Goal: Browse casually: Explore the website without a specific task or goal

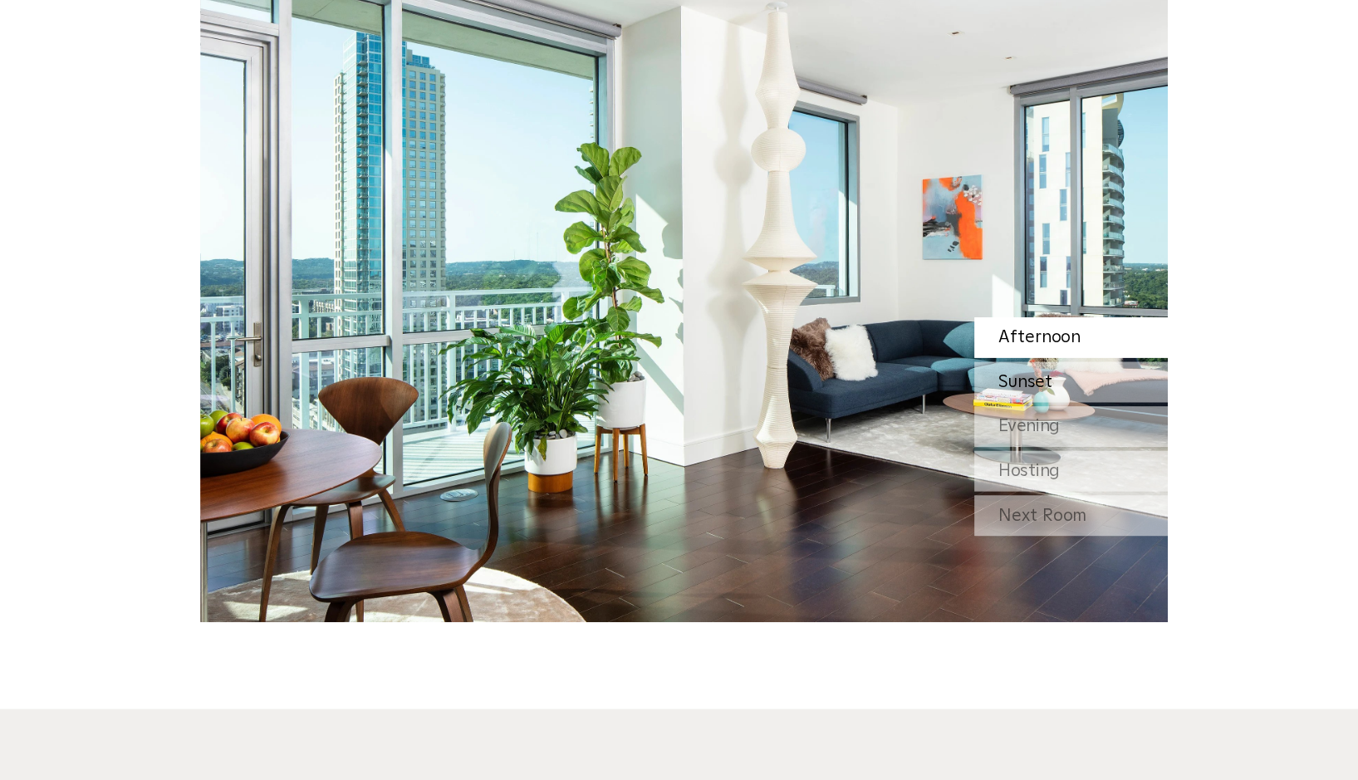
click at [928, 391] on div "Sunset" at bounding box center [1011, 406] width 166 height 35
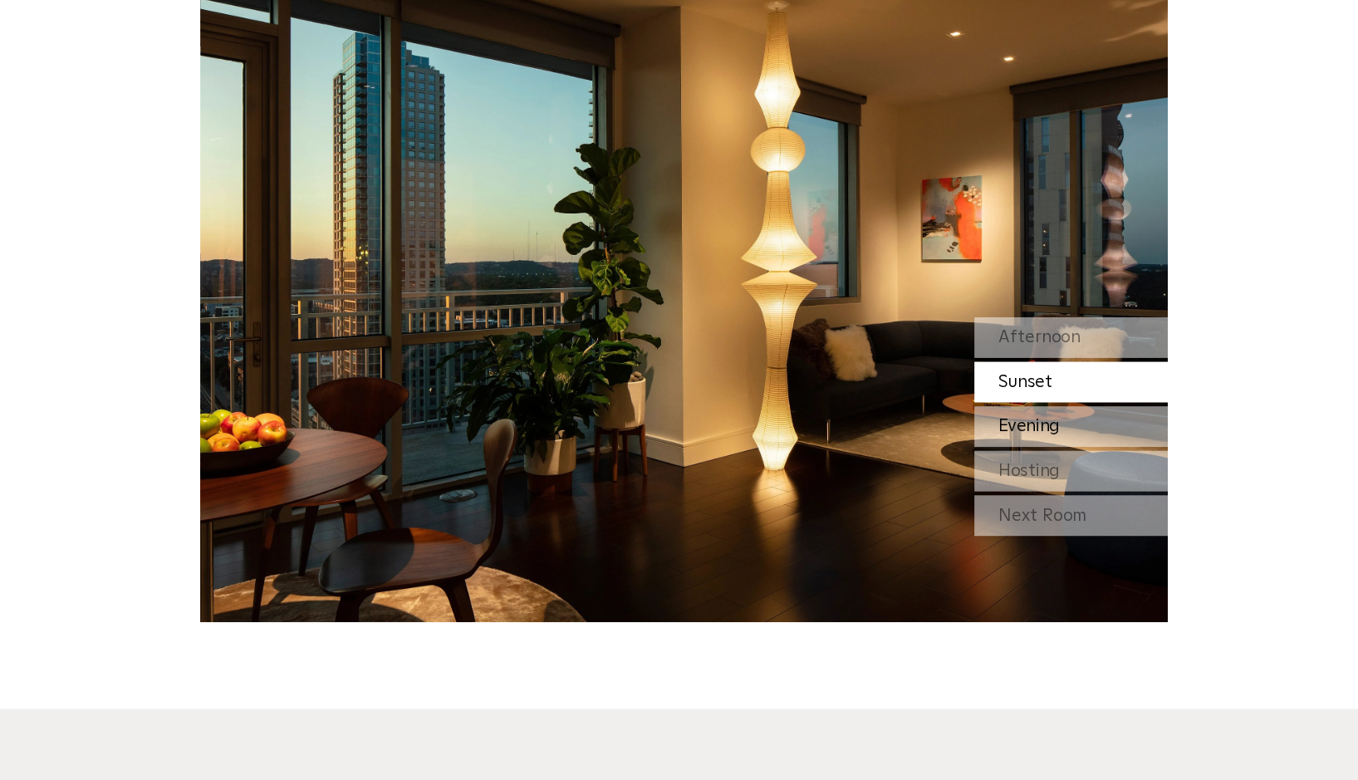
click at [949, 443] on span "Evening" at bounding box center [975, 444] width 53 height 15
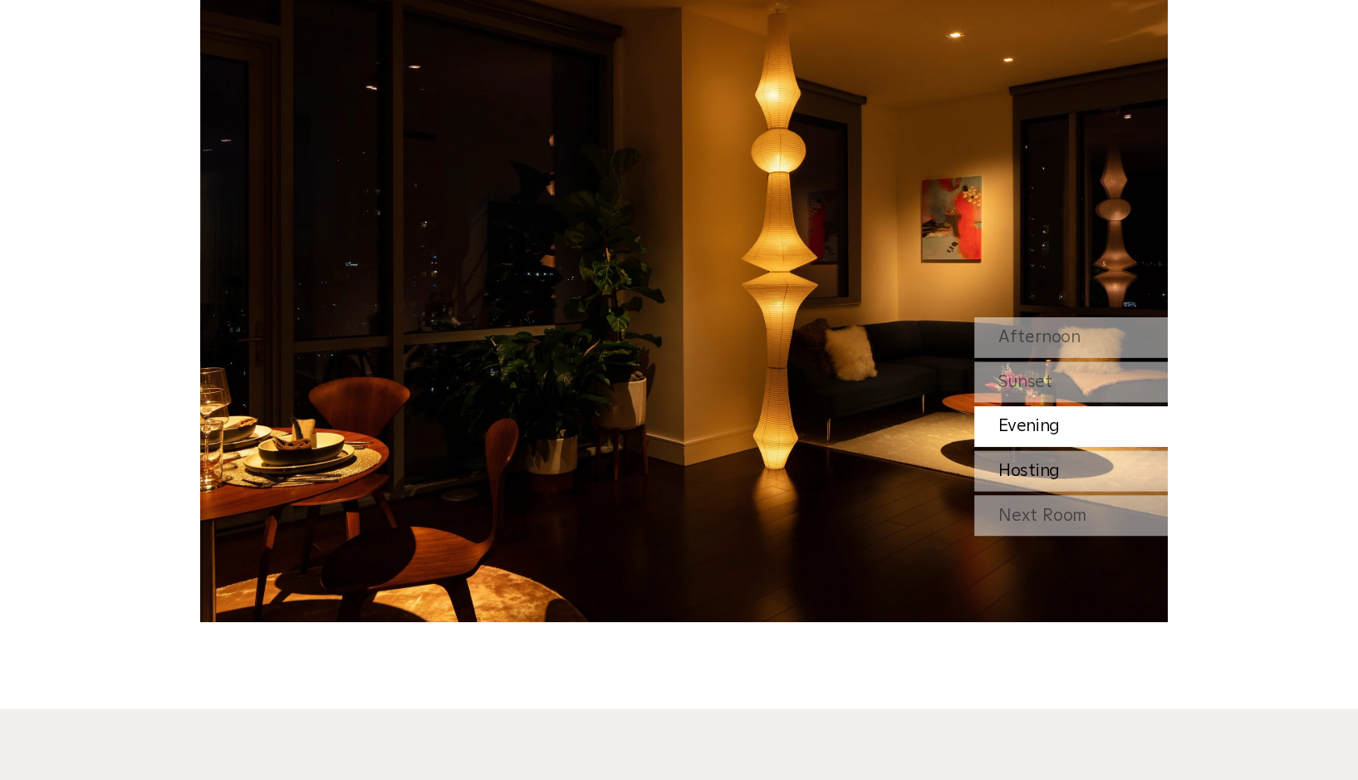
click at [928, 472] on div "Hosting" at bounding box center [1011, 482] width 166 height 35
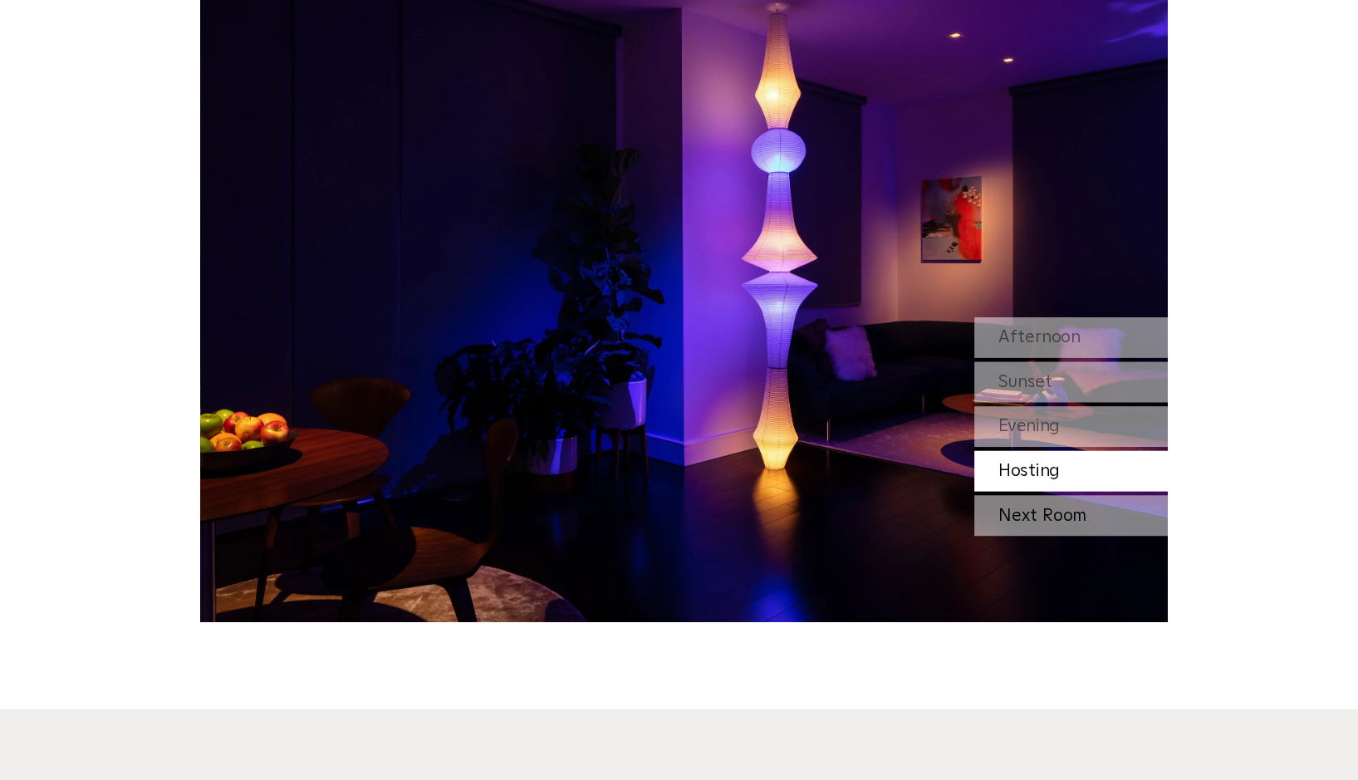
click at [928, 514] on div "Next Room" at bounding box center [1011, 520] width 166 height 35
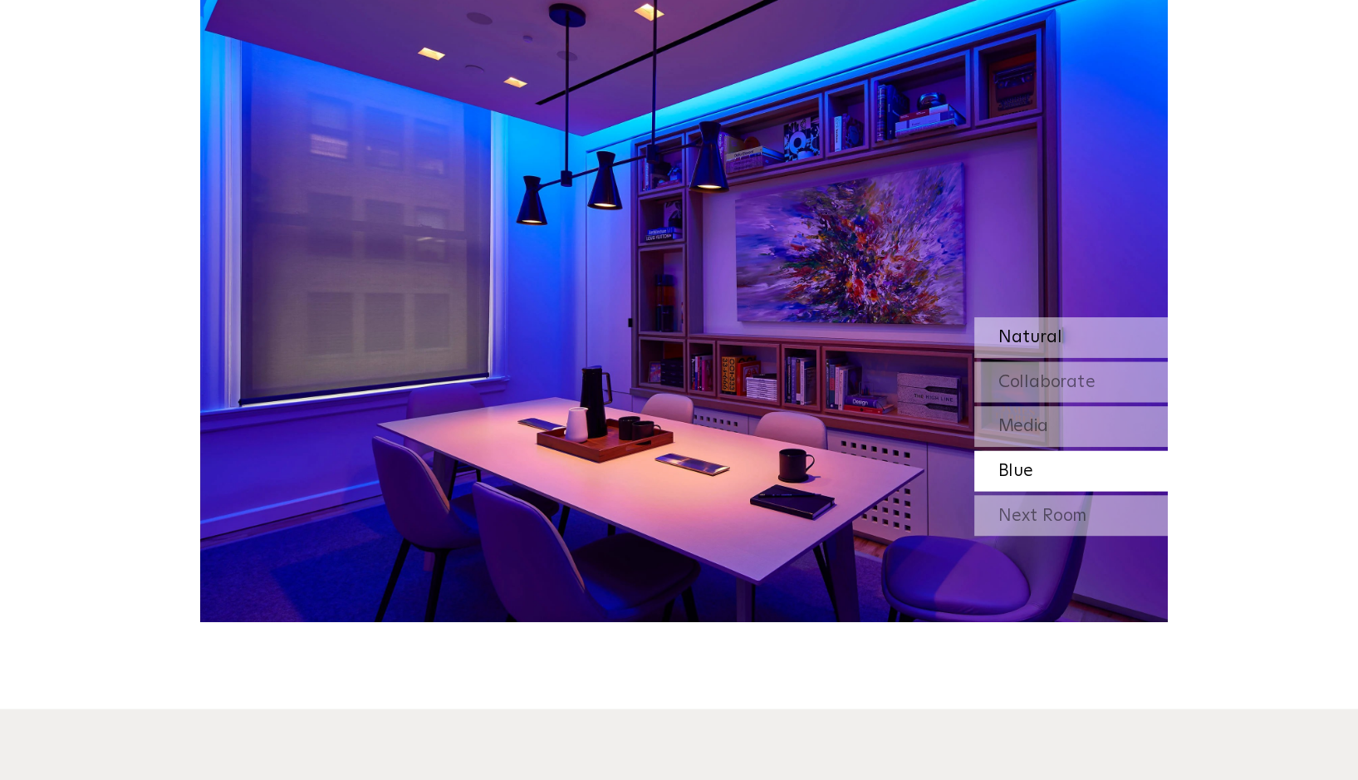
click at [928, 358] on div "Natural" at bounding box center [1011, 367] width 166 height 35
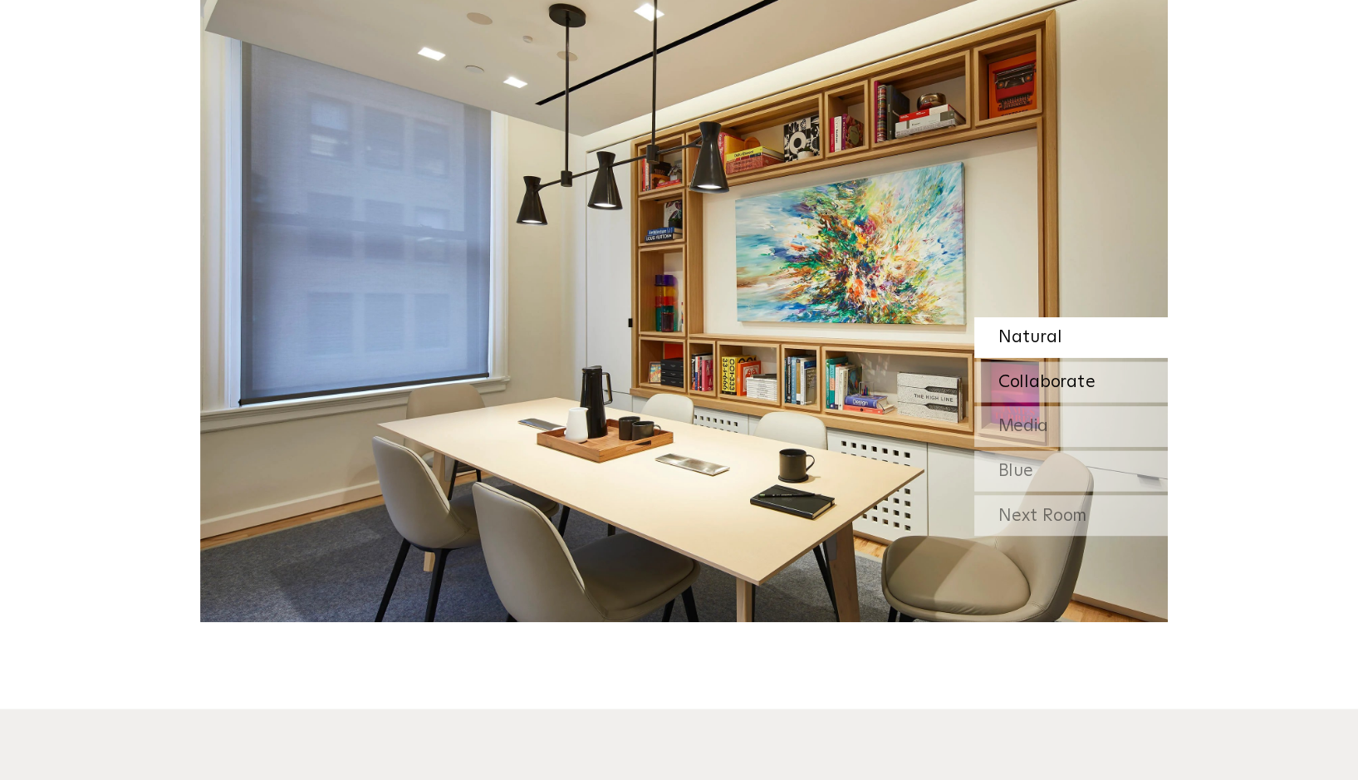
click at [949, 399] on span "Collaborate" at bounding box center [990, 406] width 83 height 15
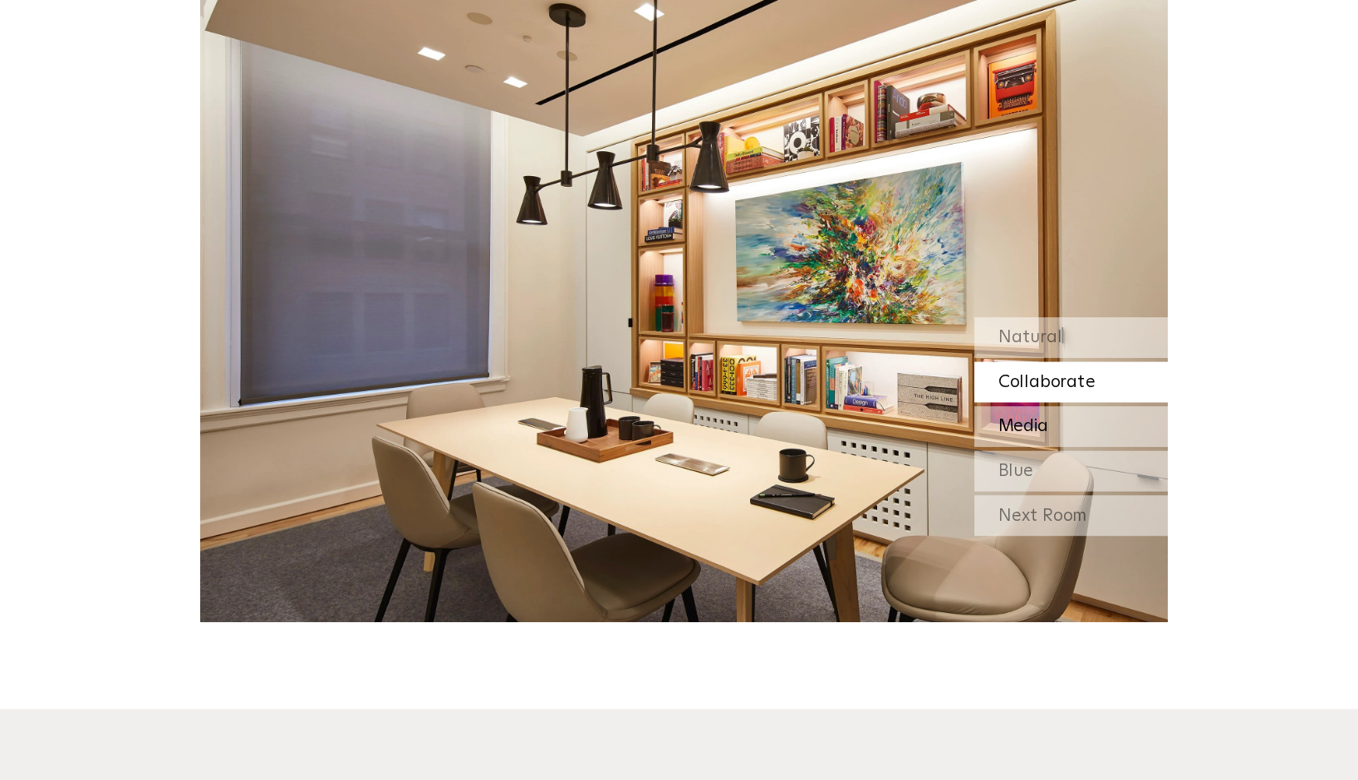
click at [949, 442] on span "Media" at bounding box center [970, 444] width 43 height 15
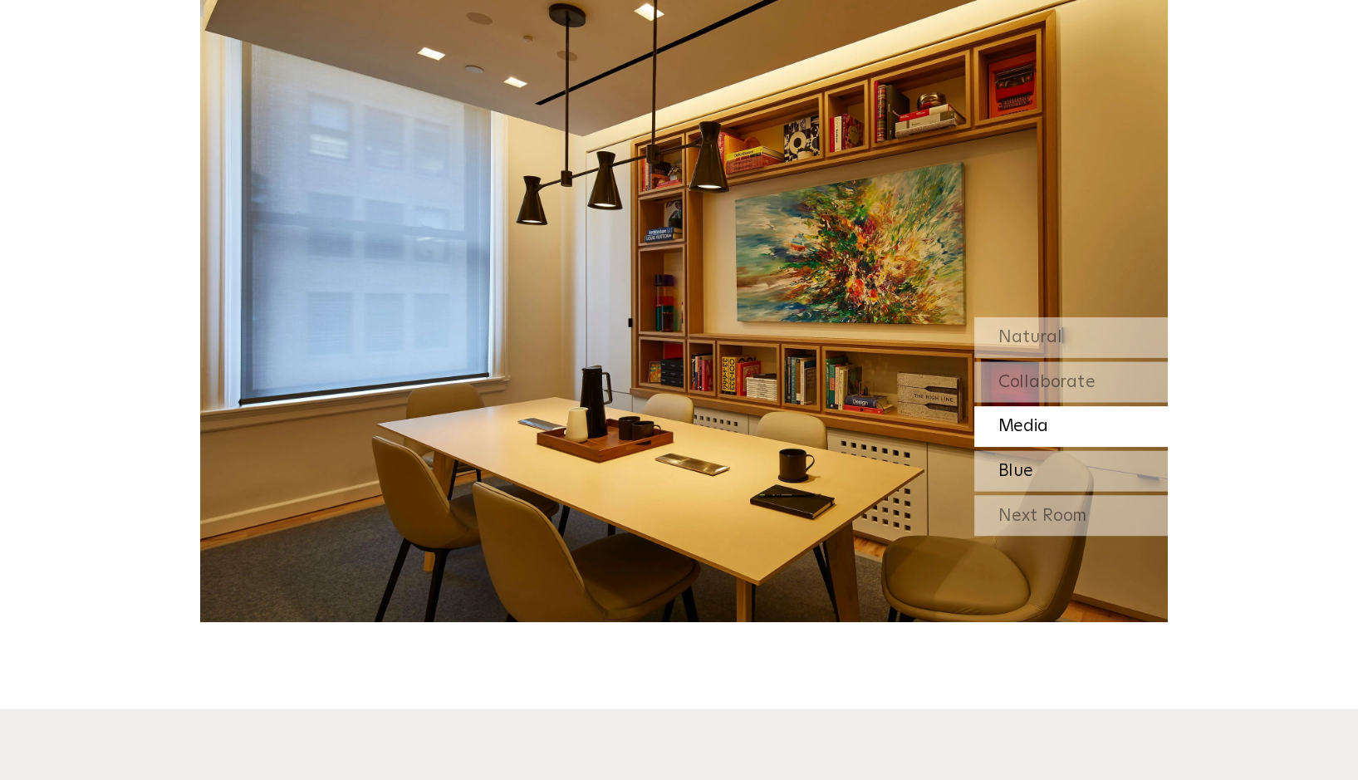
click at [949, 481] on span "Blue" at bounding box center [964, 482] width 30 height 15
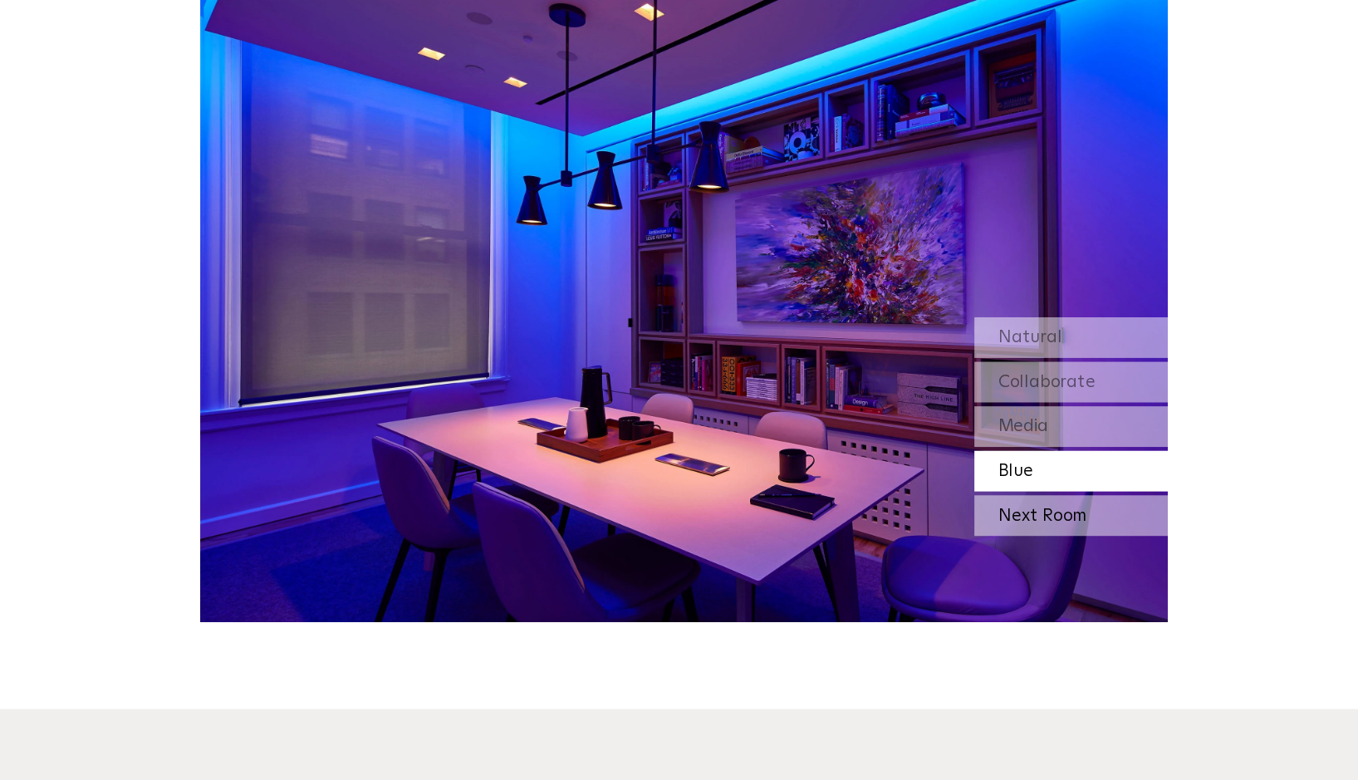
click at [928, 515] on div "Next Room" at bounding box center [1011, 520] width 166 height 35
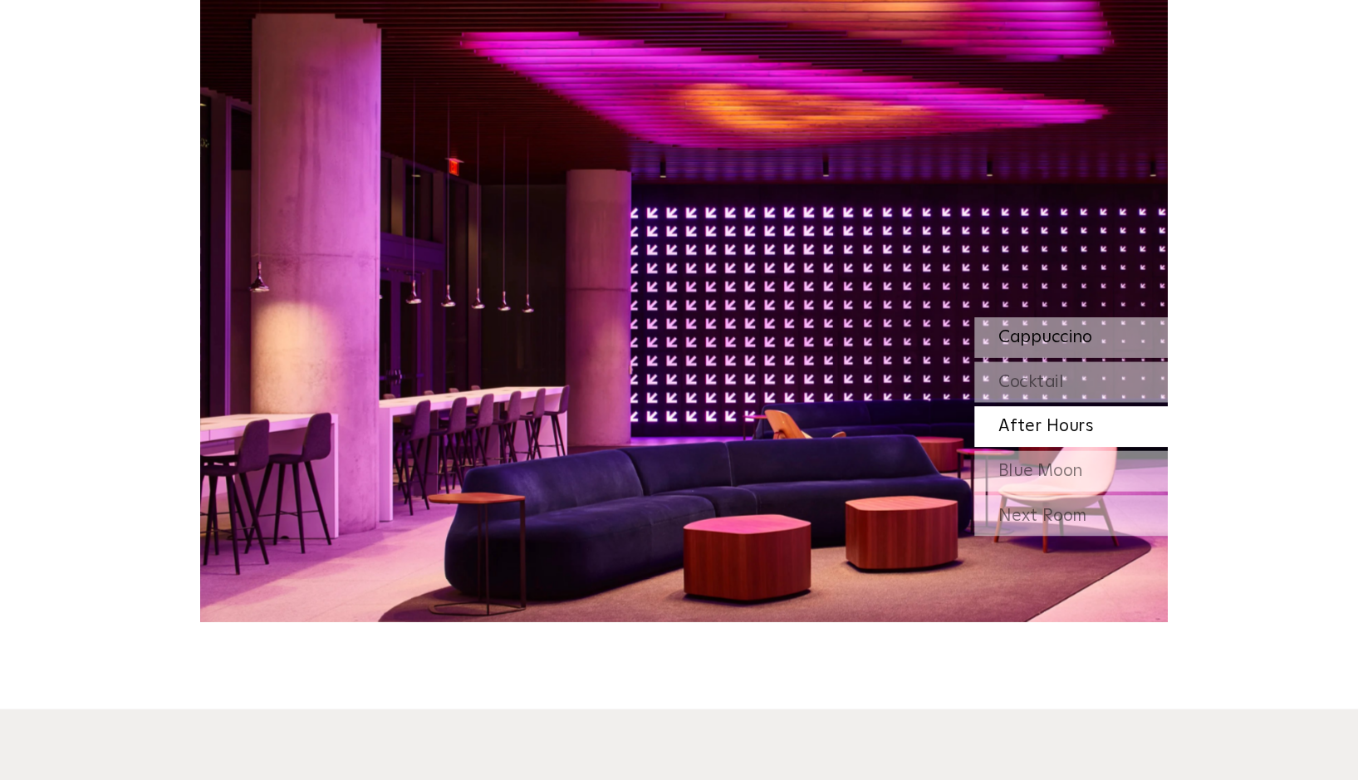
click at [949, 364] on span "Cappuccino" at bounding box center [989, 367] width 81 height 15
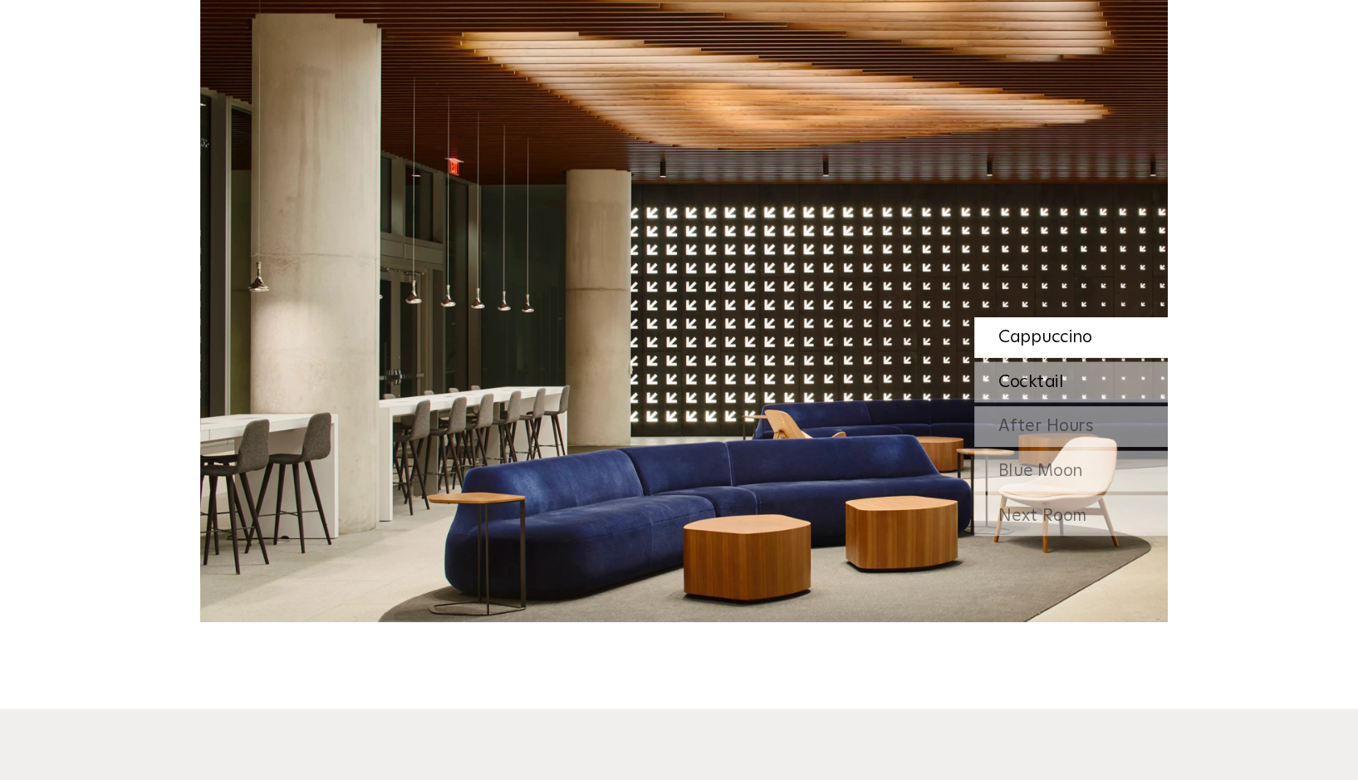
click at [928, 392] on div "Cocktail" at bounding box center [1011, 406] width 166 height 35
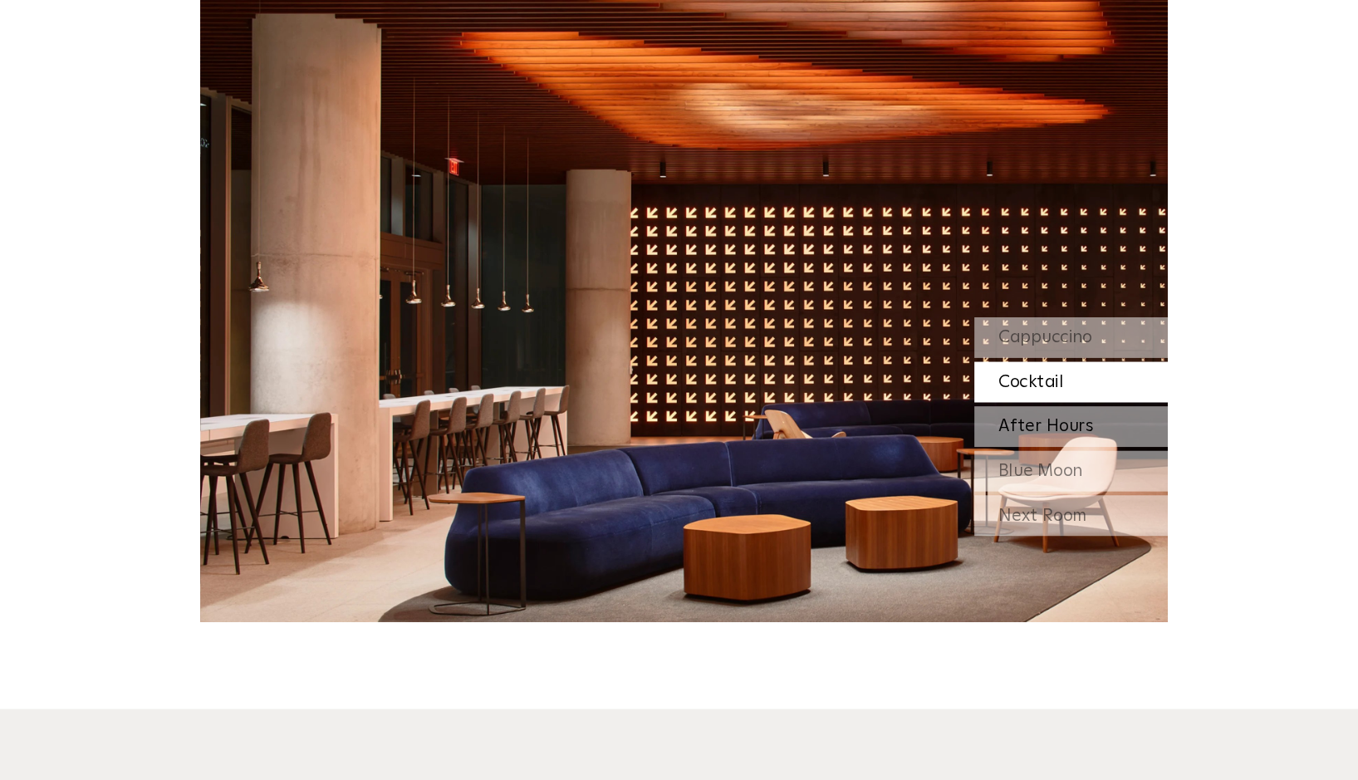
click at [928, 430] on div "After Hours" at bounding box center [1011, 444] width 166 height 35
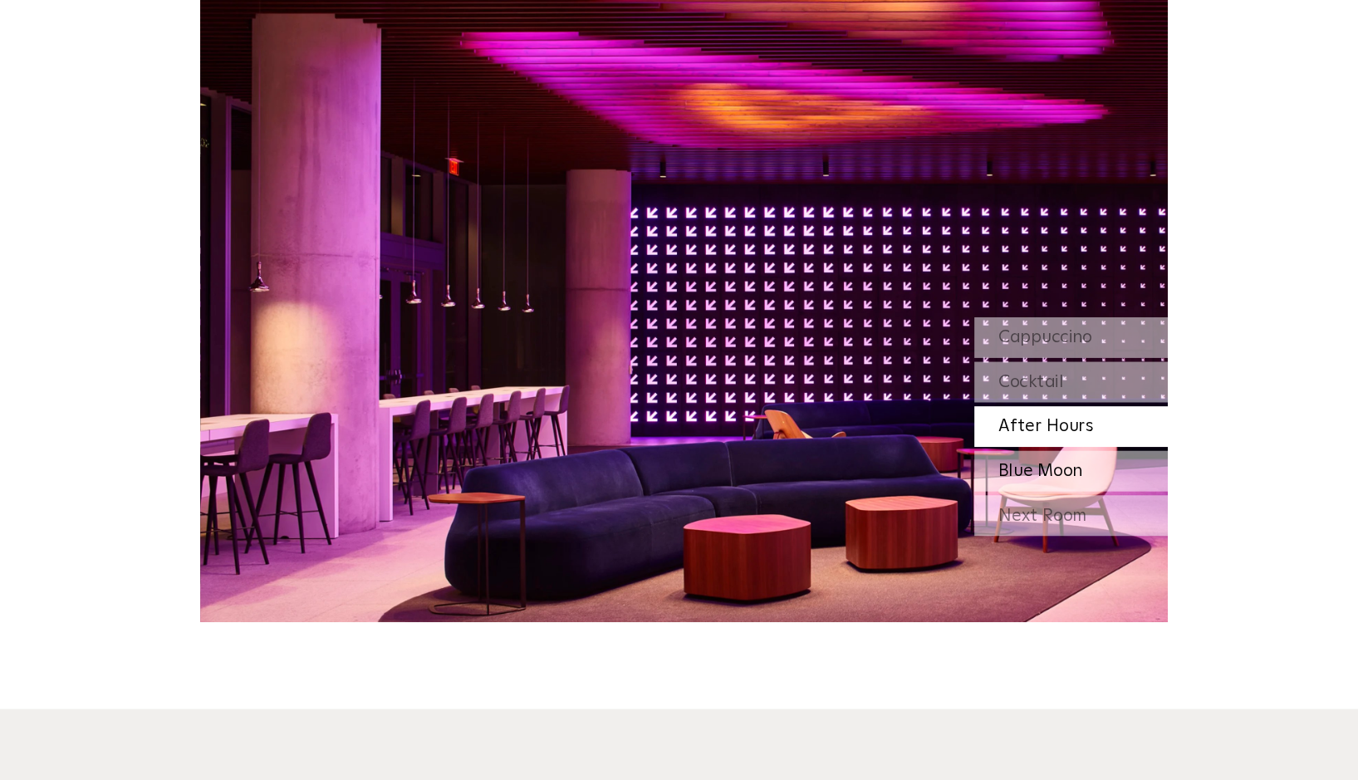
click at [949, 476] on span "Blue Moon" at bounding box center [985, 482] width 72 height 15
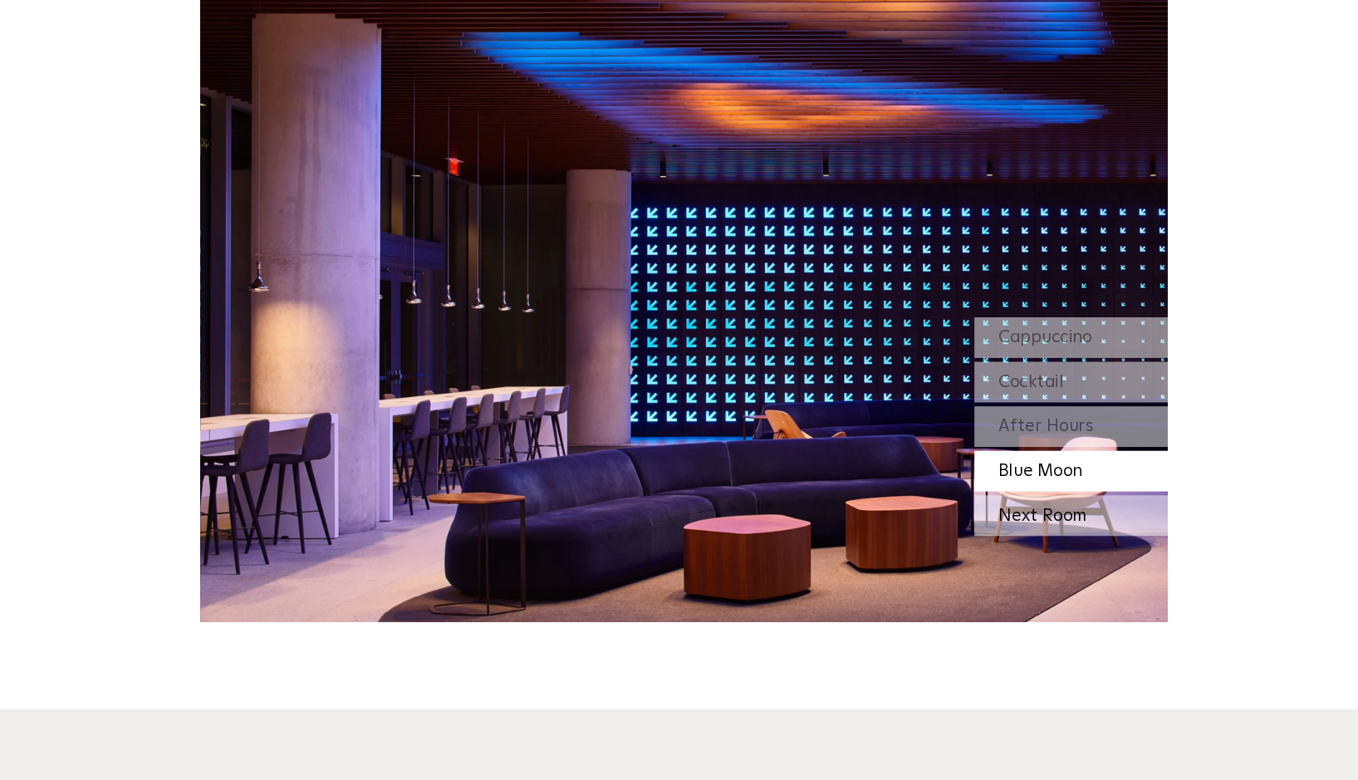
click at [928, 517] on div "Next Room" at bounding box center [1011, 520] width 166 height 35
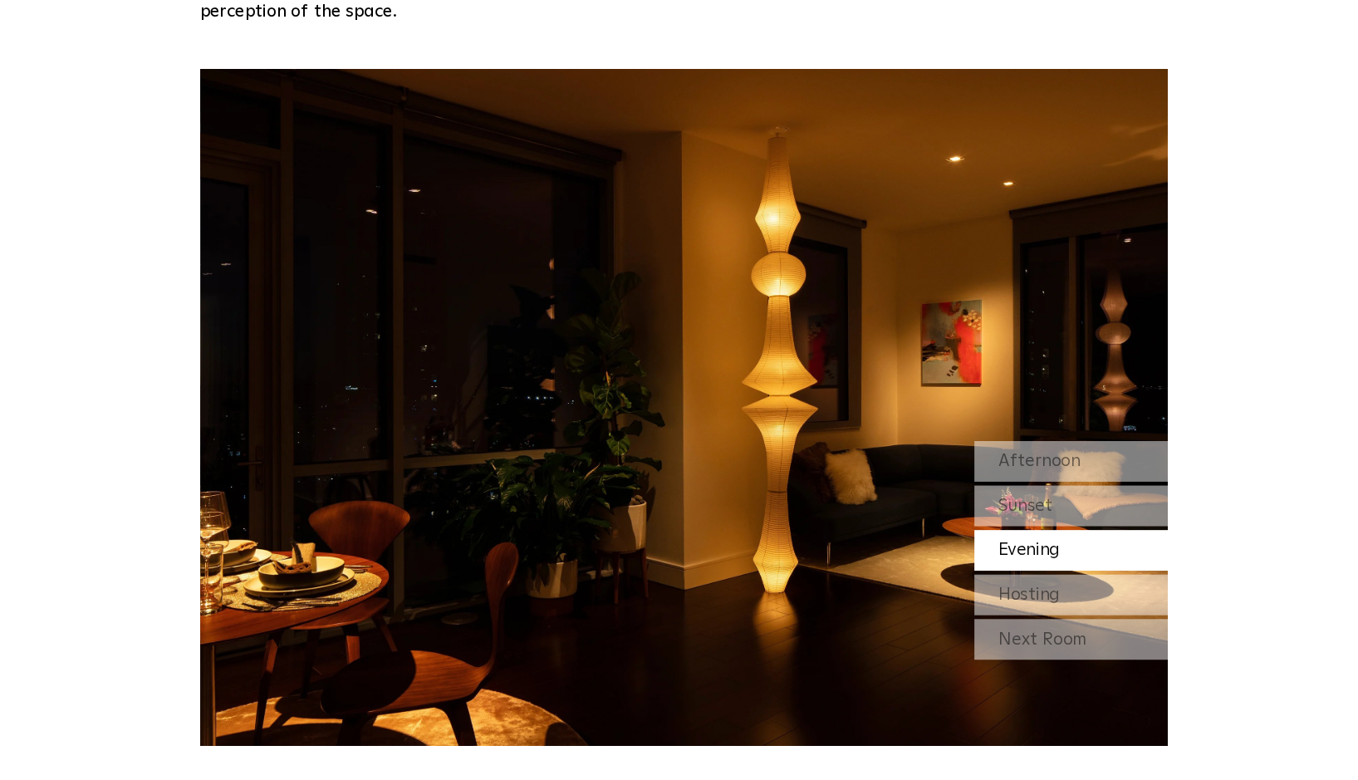
scroll to position [1437, 0]
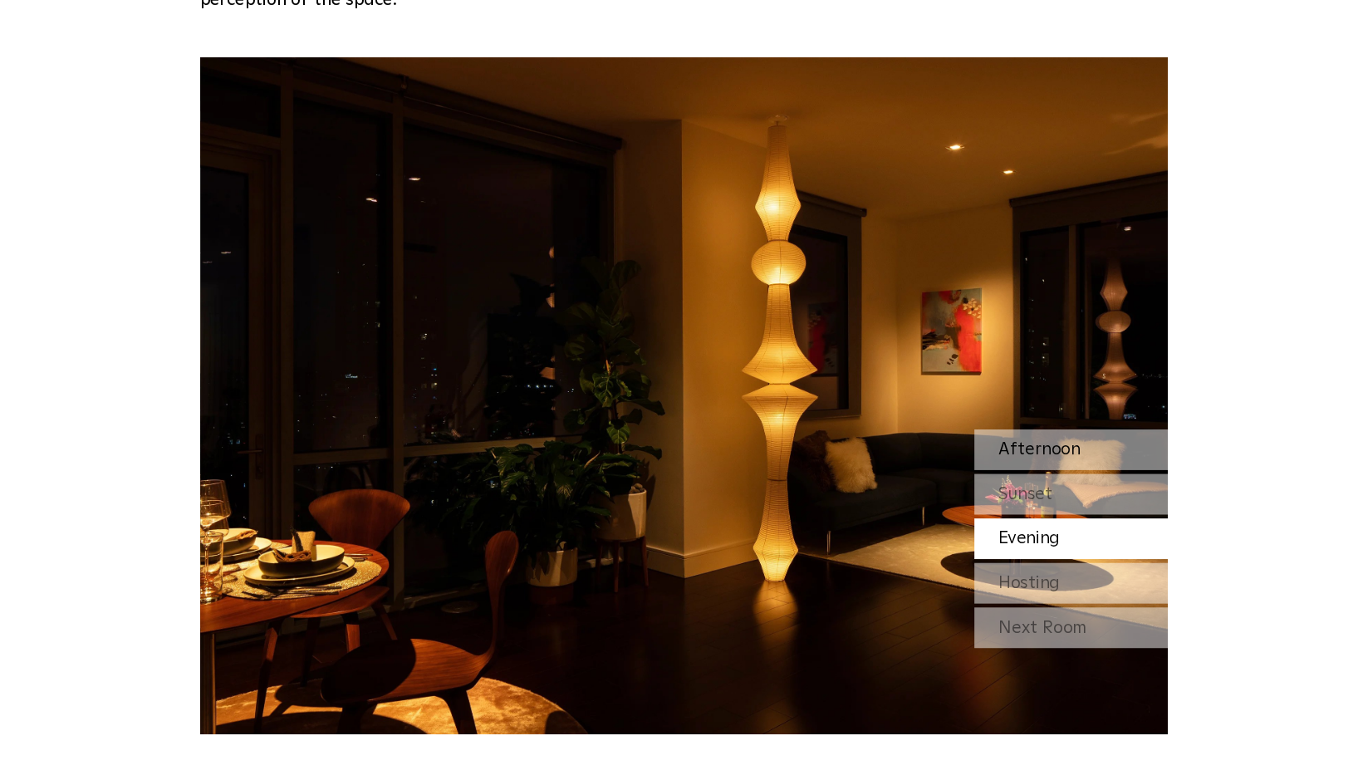
click at [928, 478] on div "Afternoon" at bounding box center [1011, 495] width 166 height 35
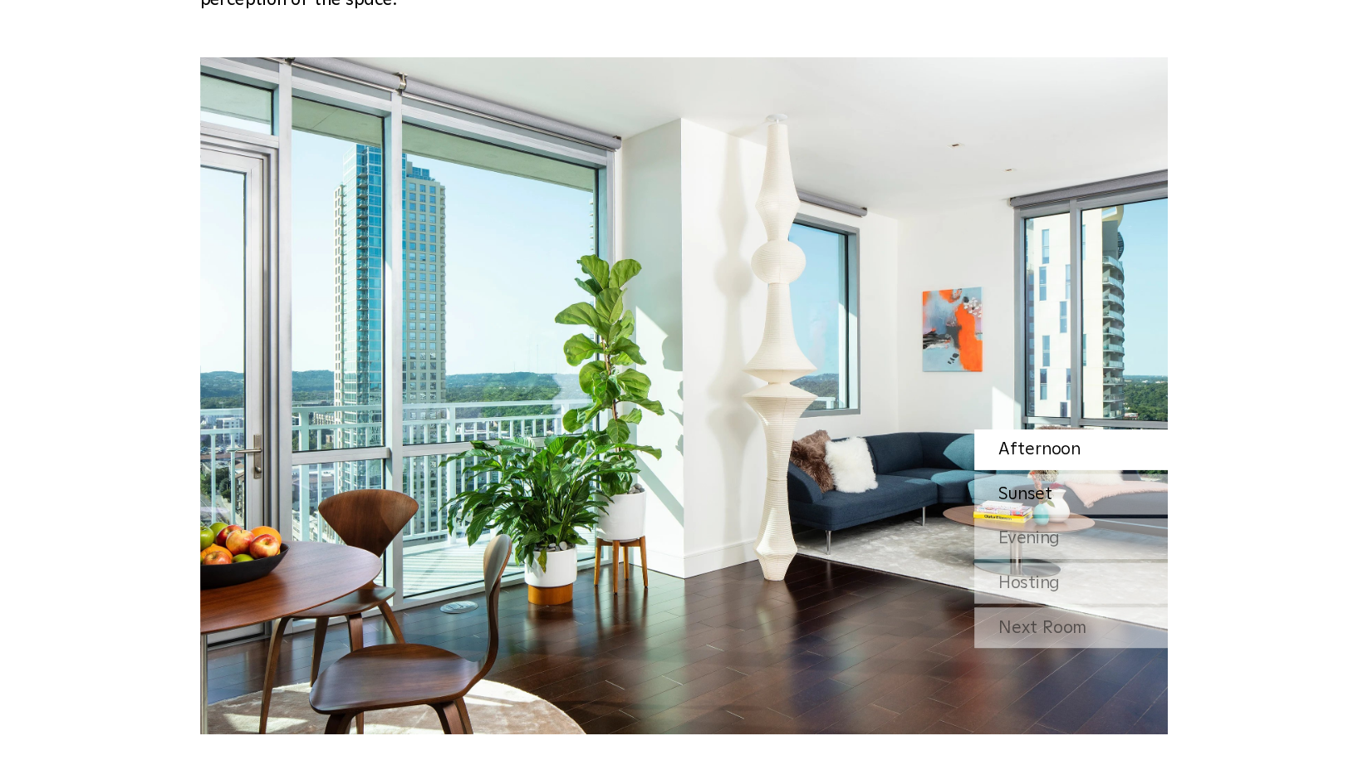
click at [928, 516] on div "Sunset" at bounding box center [1011, 533] width 166 height 35
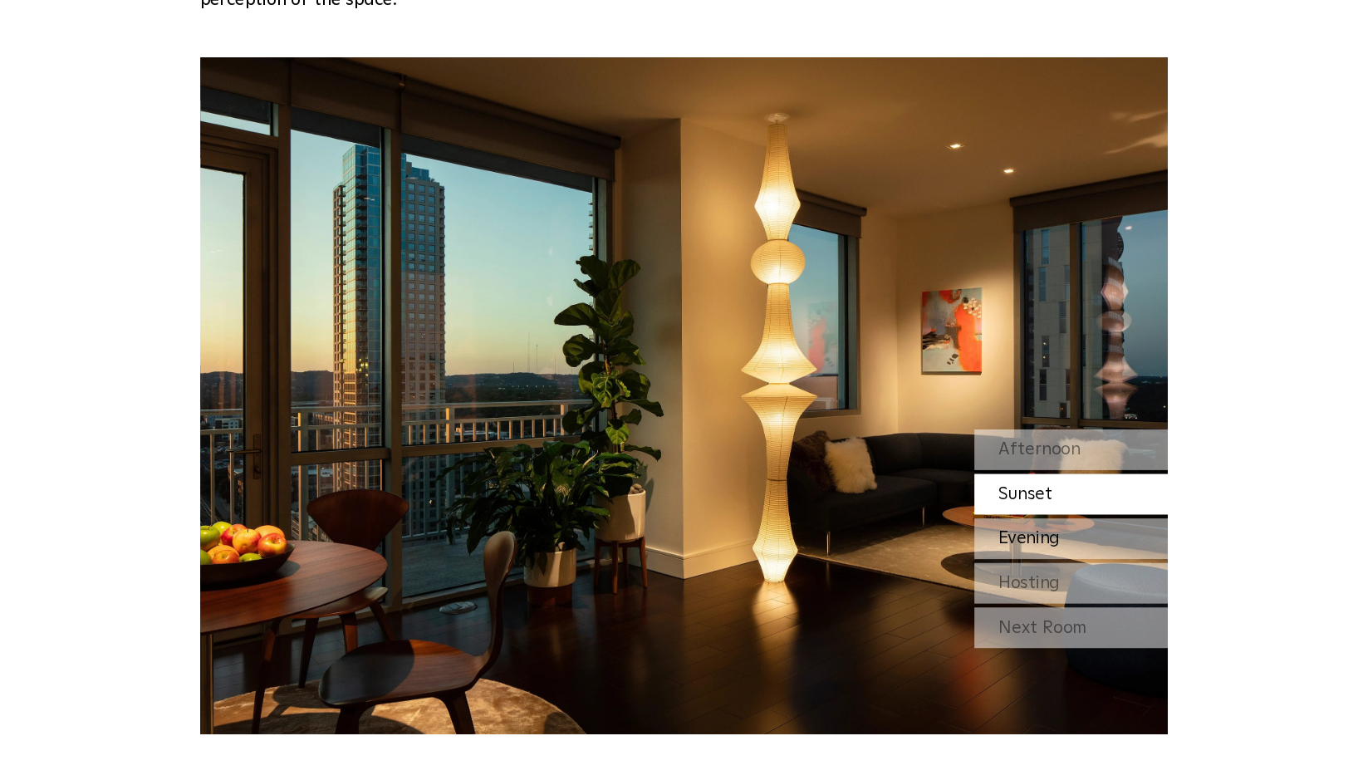
click at [949, 565] on span "Evening" at bounding box center [975, 572] width 53 height 15
